Goal: Use online tool/utility: Utilize a website feature to perform a specific function

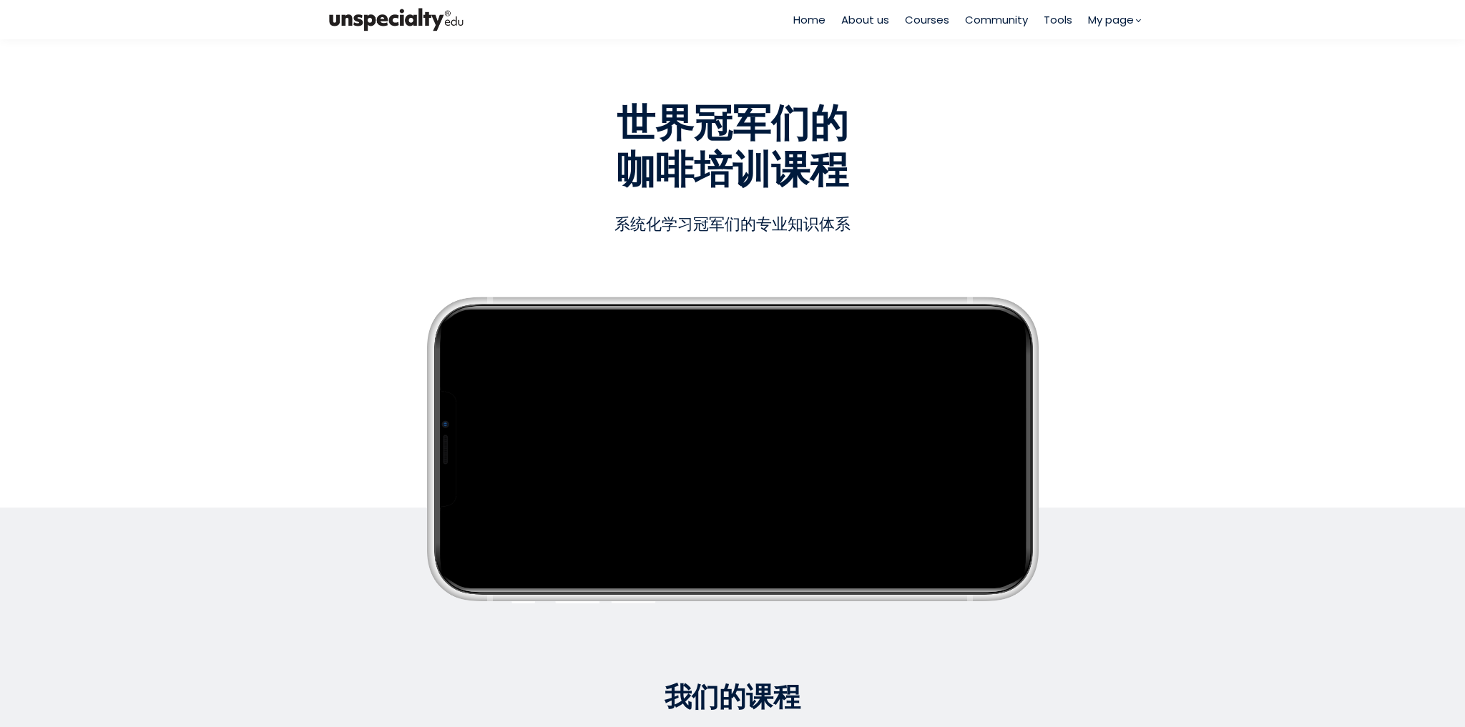
click at [1052, 24] on span "Tools" at bounding box center [1058, 19] width 29 height 16
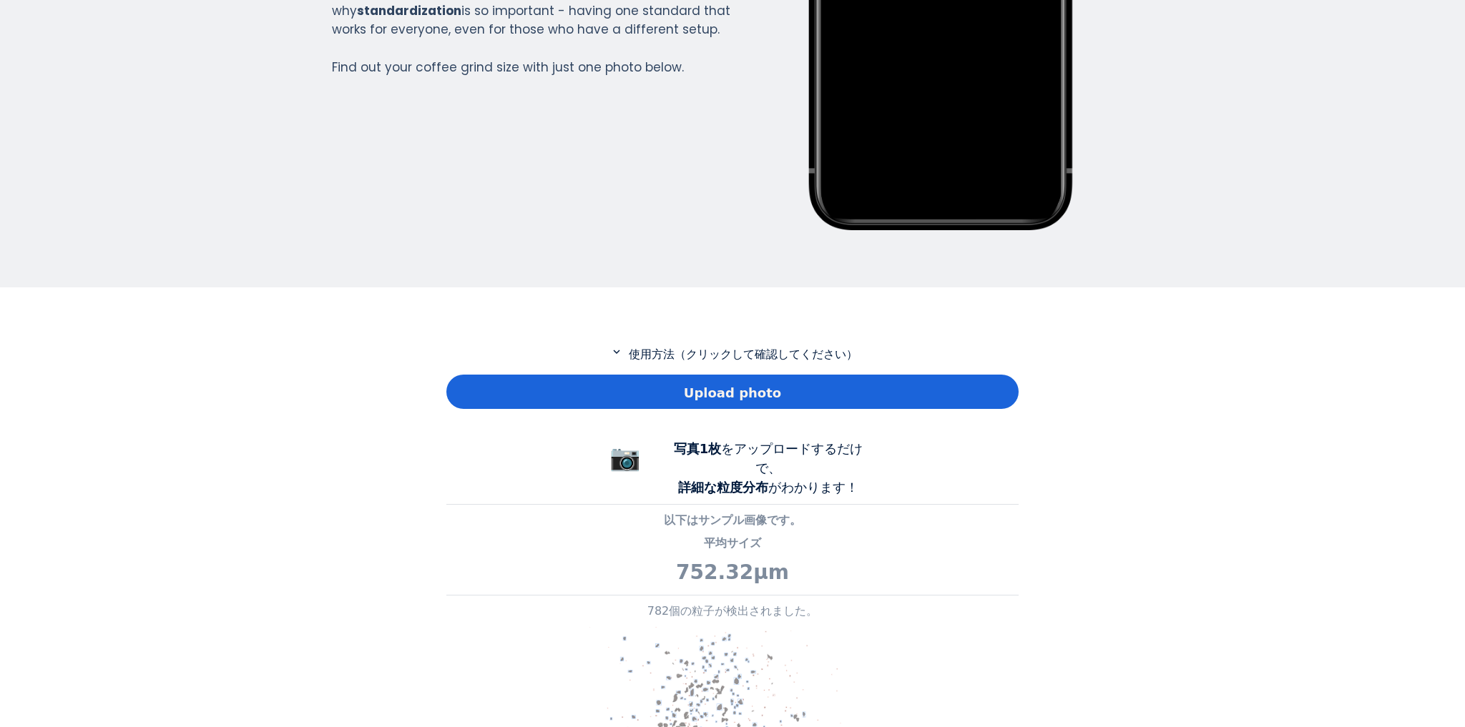
scroll to position [1034, 572]
click at [730, 396] on span "Upload photo" at bounding box center [732, 392] width 97 height 19
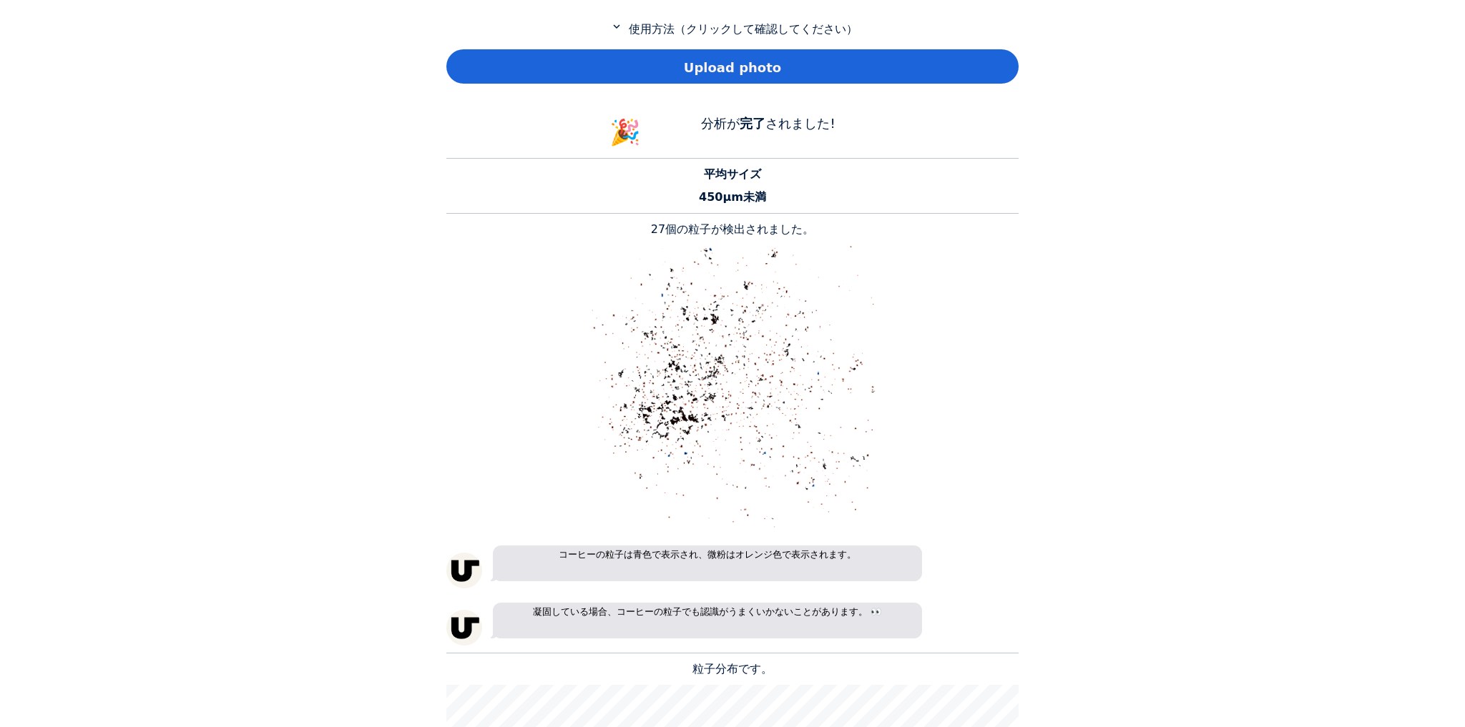
scroll to position [539, 0]
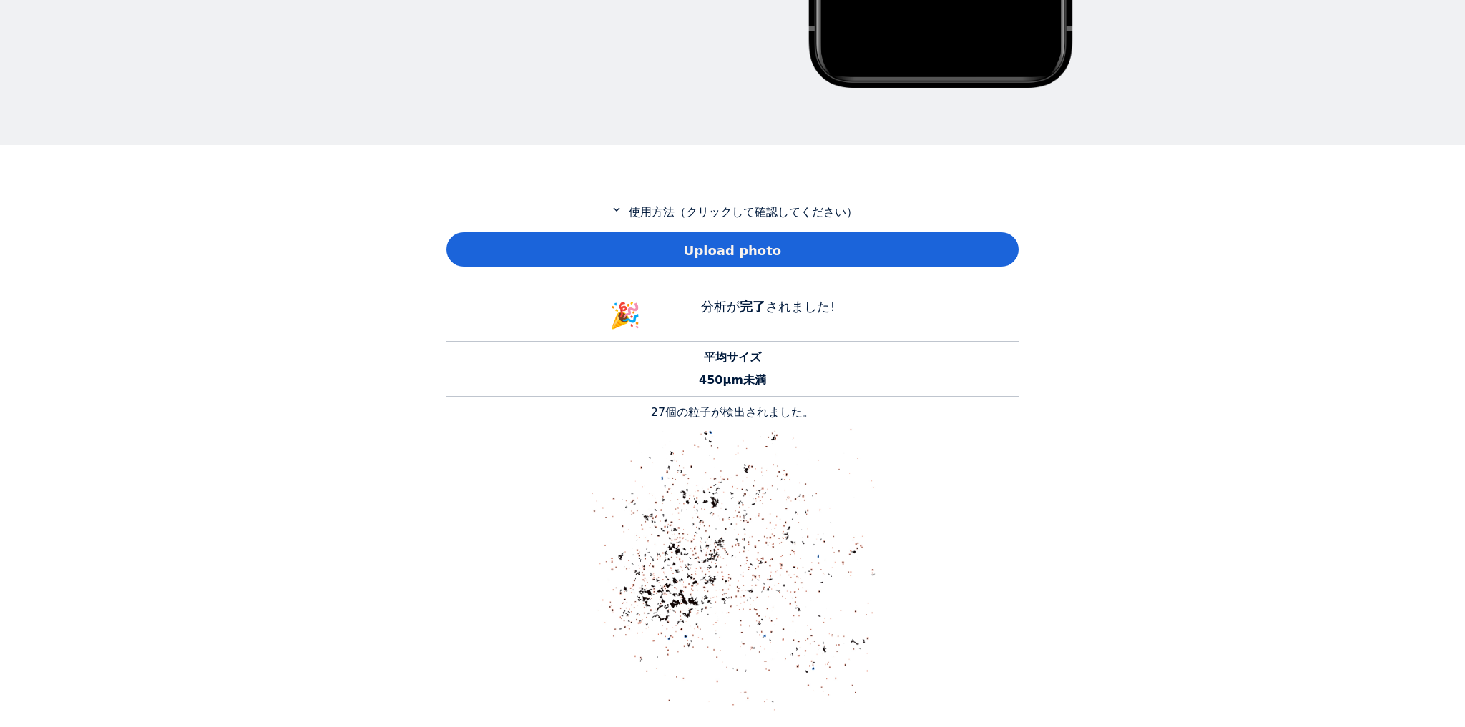
click at [745, 250] on span "Upload photo" at bounding box center [732, 250] width 97 height 19
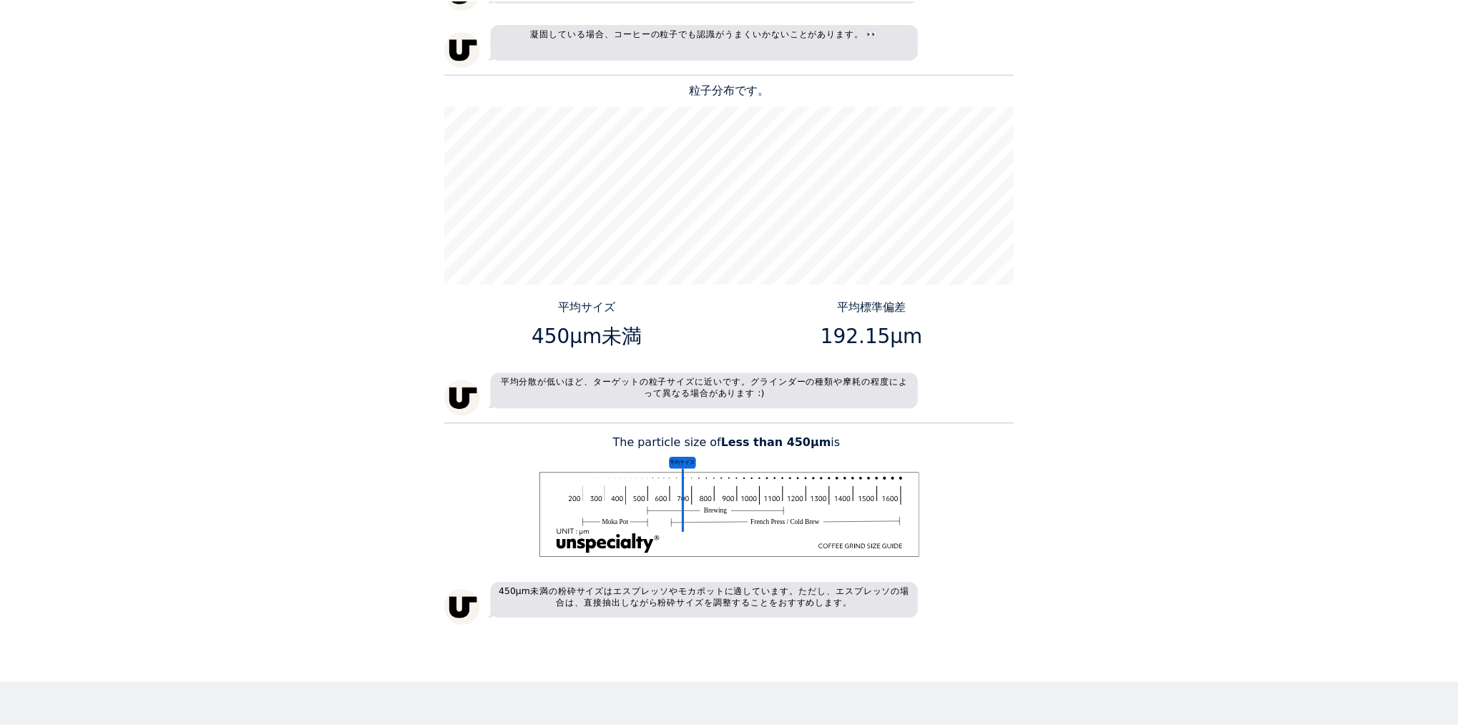
scroll to position [1110, 0]
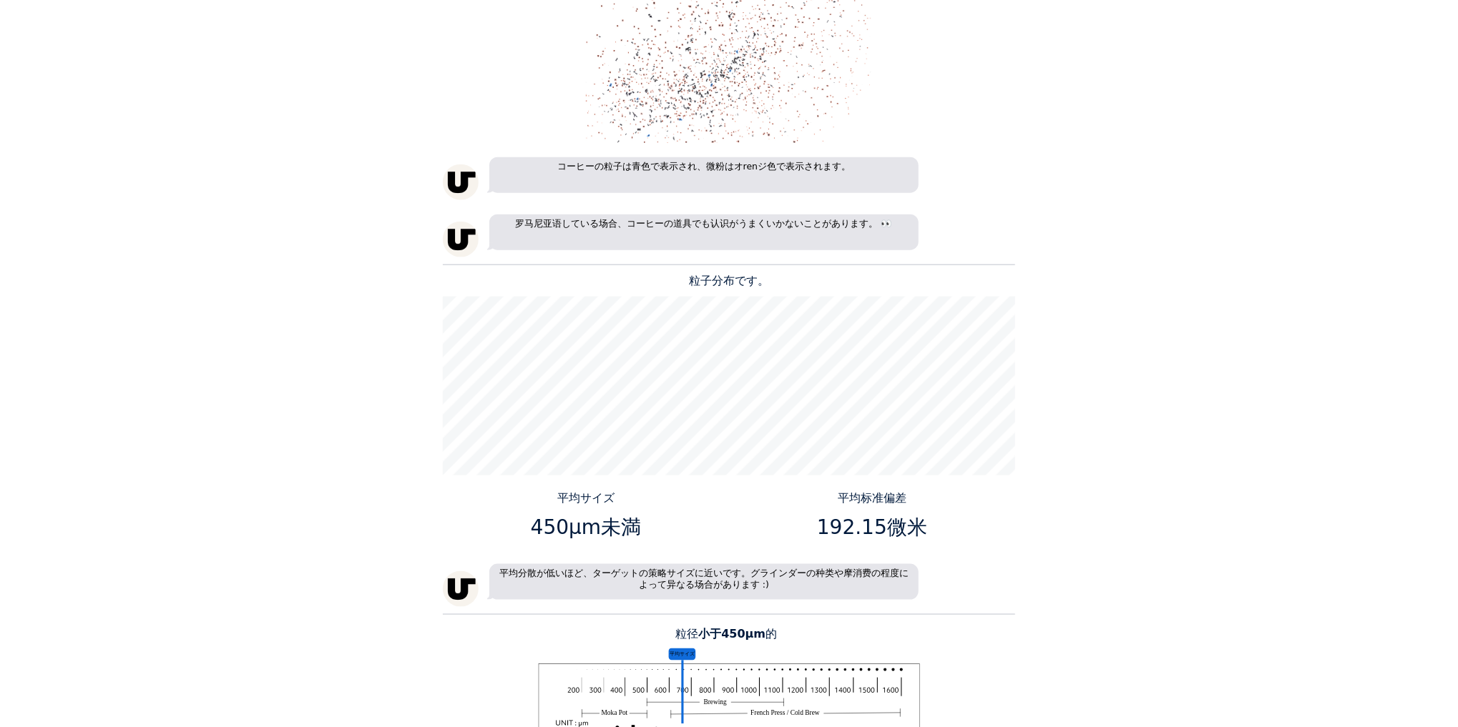
click at [1293, 148] on div "家 关于我们 课程 社区 工具" at bounding box center [729, 363] width 1458 height 727
